Goal: Task Accomplishment & Management: Manage account settings

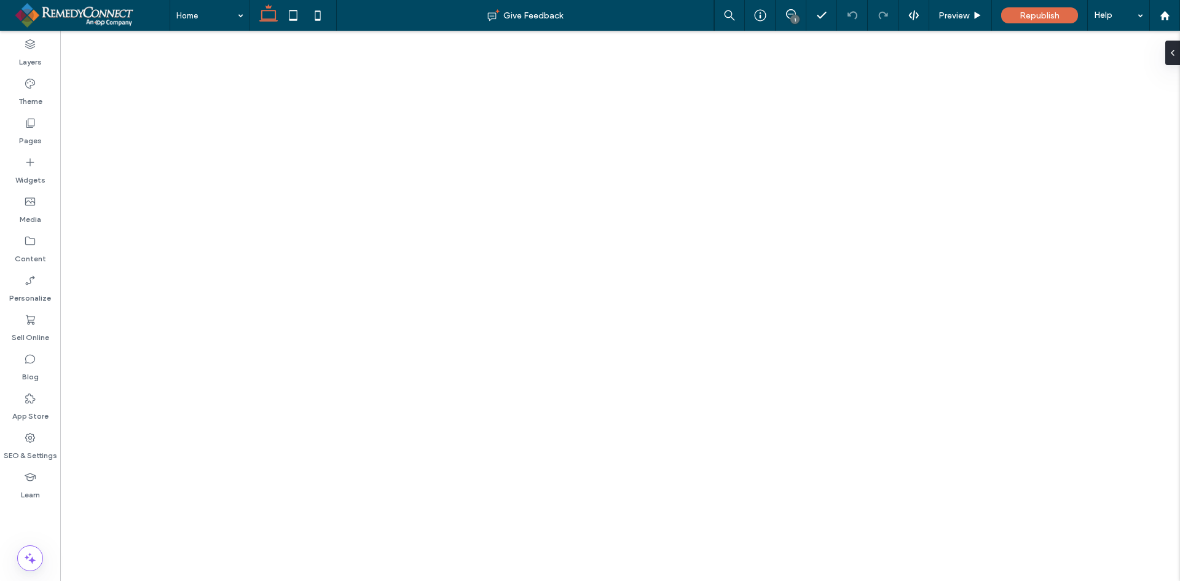
click at [25, 447] on label "SEO & Settings" at bounding box center [30, 452] width 53 height 17
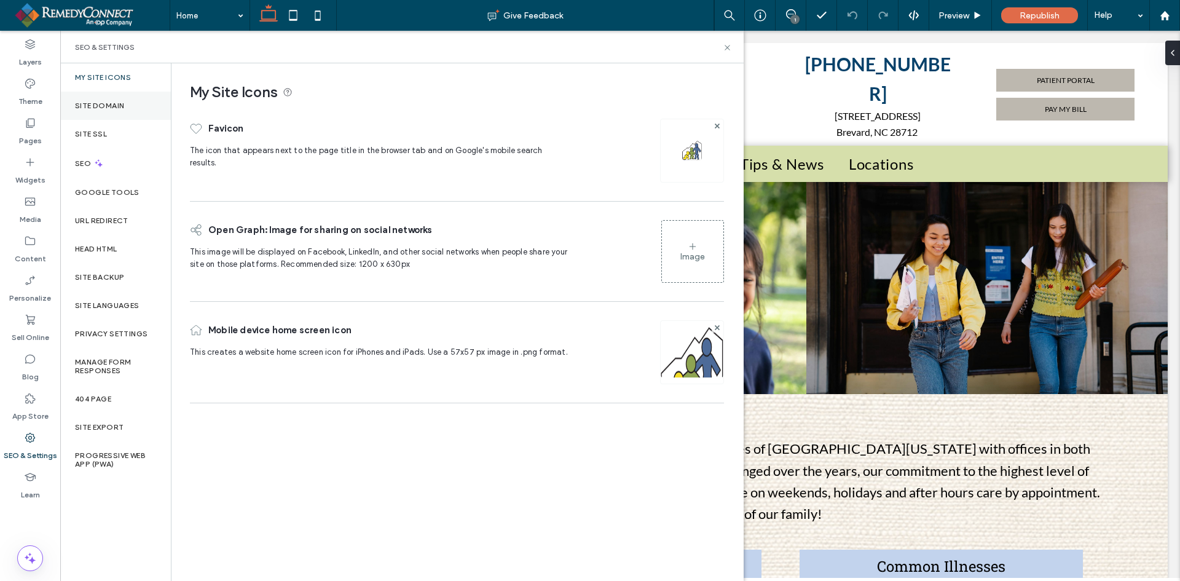
click at [128, 110] on div "Site Domain" at bounding box center [115, 106] width 111 height 28
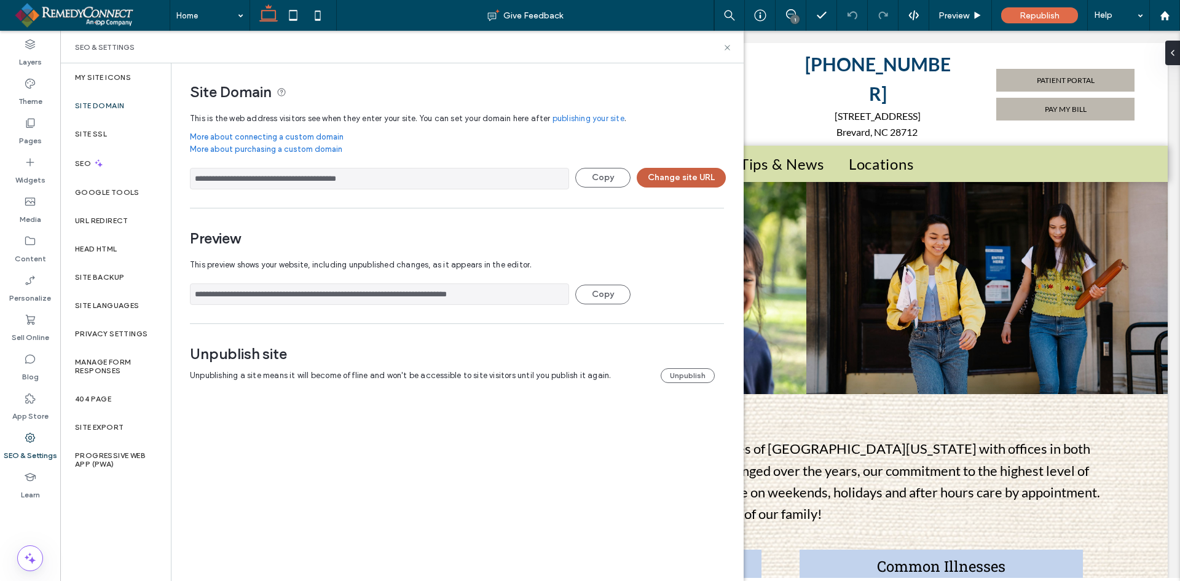
click at [661, 178] on button "Change site URL" at bounding box center [681, 178] width 89 height 20
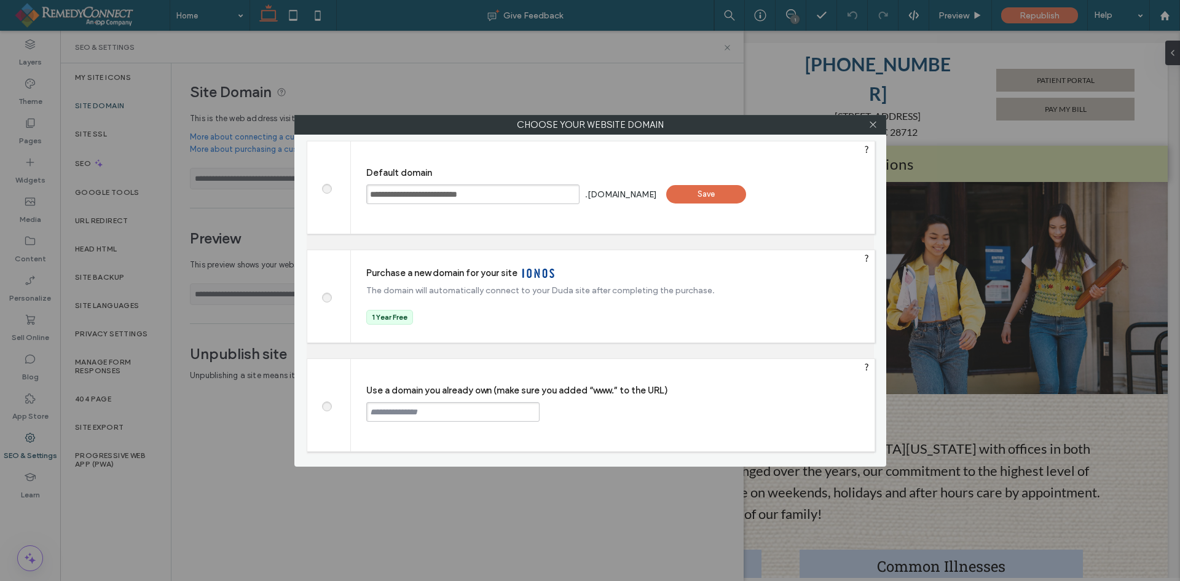
drag, startPoint x: 330, startPoint y: 404, endPoint x: 351, endPoint y: 410, distance: 21.6
click at [326, 405] on span at bounding box center [326, 404] width 0 height 9
drag, startPoint x: 384, startPoint y: 411, endPoint x: 391, endPoint y: 411, distance: 6.8
click at [384, 411] on input "text" at bounding box center [452, 412] width 173 height 20
paste input "**********"
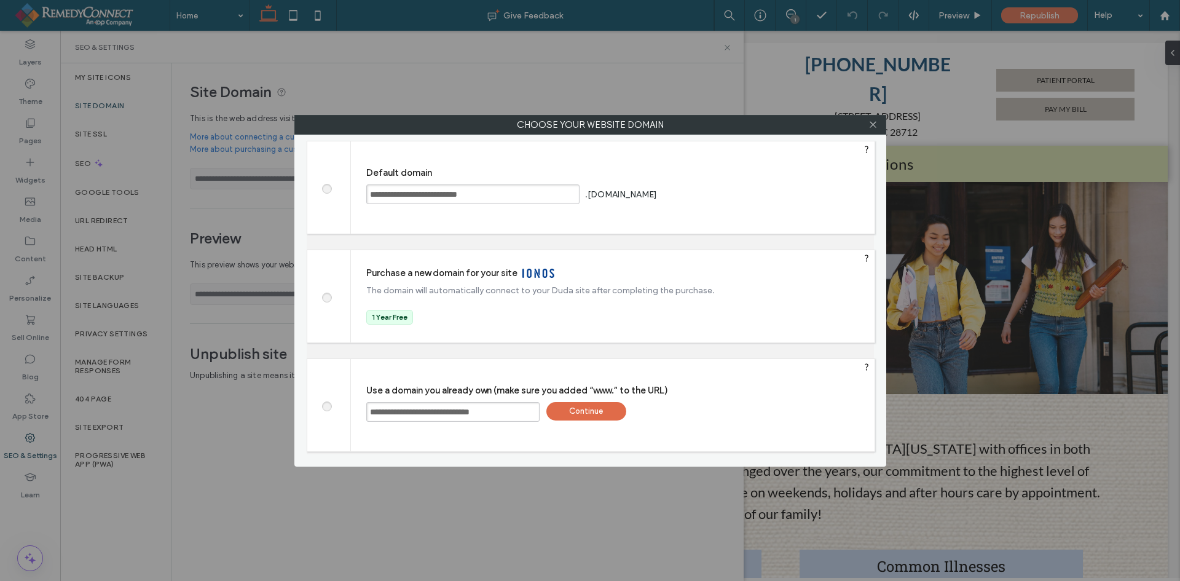
type input "**********"
click at [586, 409] on div "Continue" at bounding box center [586, 411] width 80 height 18
type input "**********"
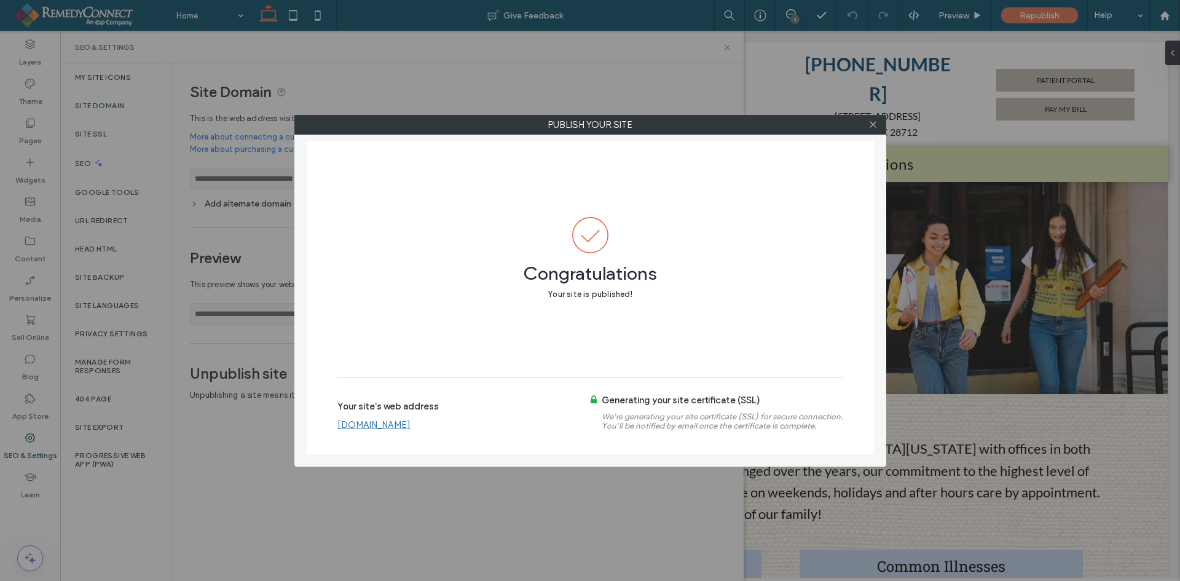
click at [410, 424] on link "[DOMAIN_NAME]" at bounding box center [373, 424] width 73 height 11
click at [868, 124] on icon at bounding box center [872, 124] width 9 height 9
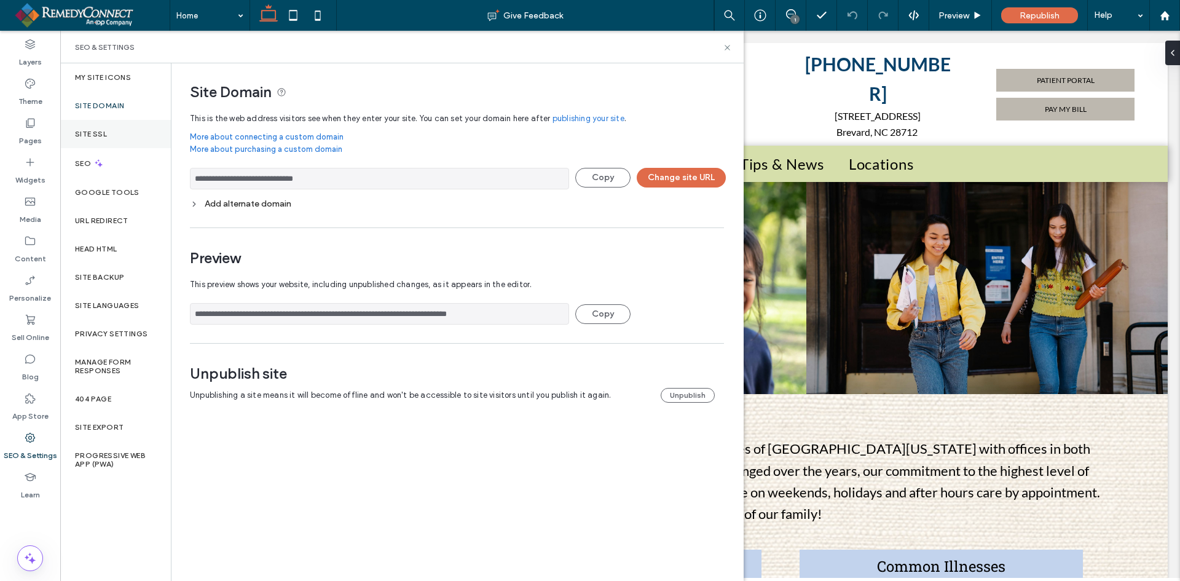
click at [100, 139] on div "Site SSL" at bounding box center [115, 134] width 111 height 28
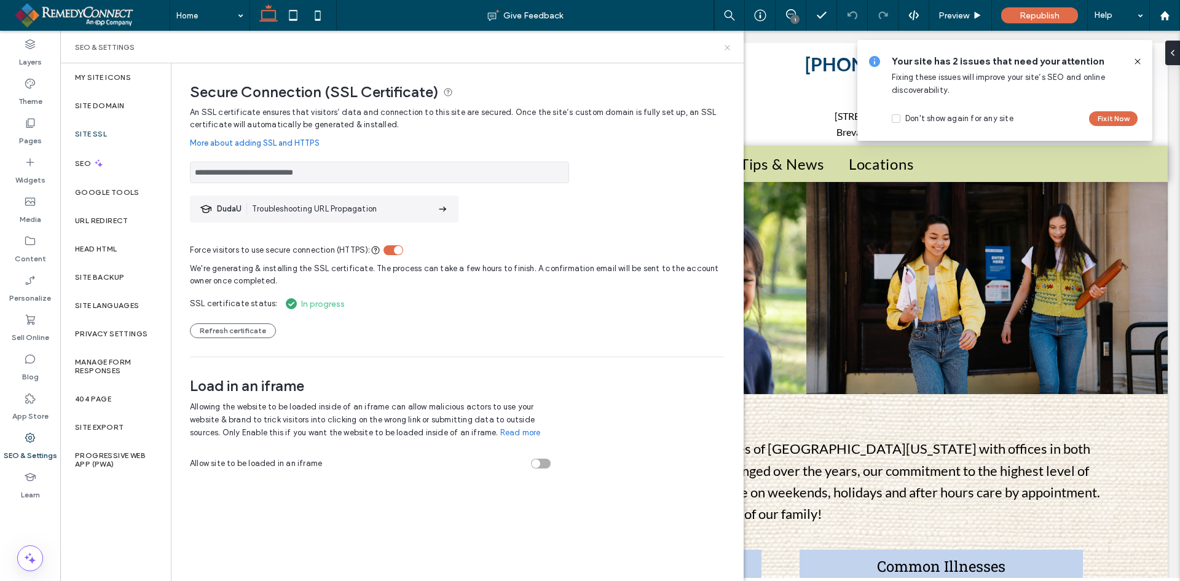
click at [728, 52] on icon at bounding box center [727, 47] width 9 height 9
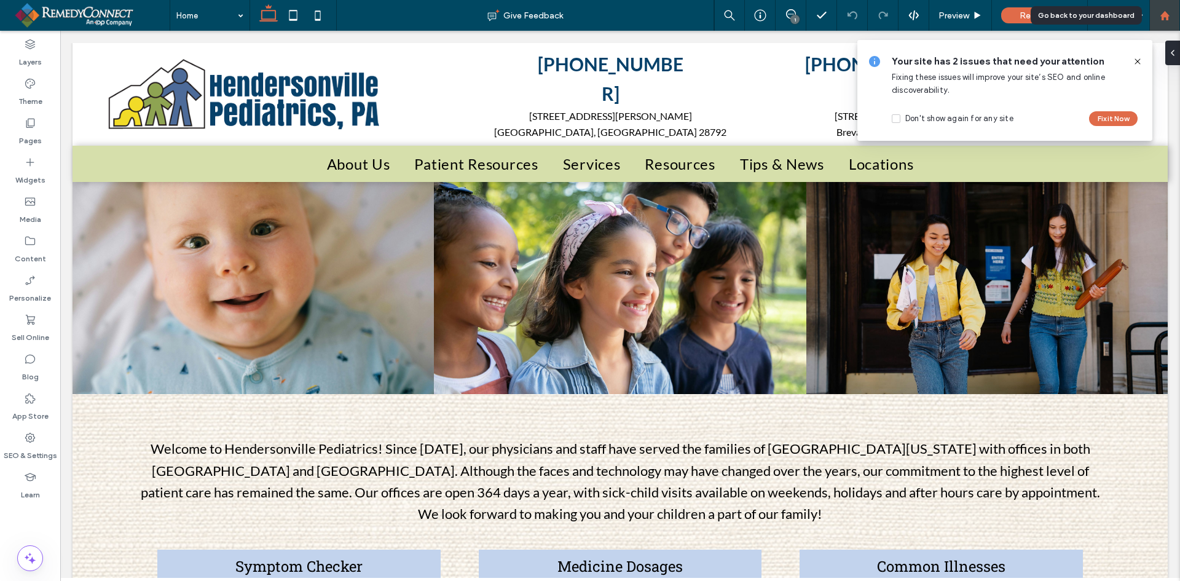
click at [1166, 15] on use at bounding box center [1164, 14] width 9 height 9
